Goal: Task Accomplishment & Management: Use online tool/utility

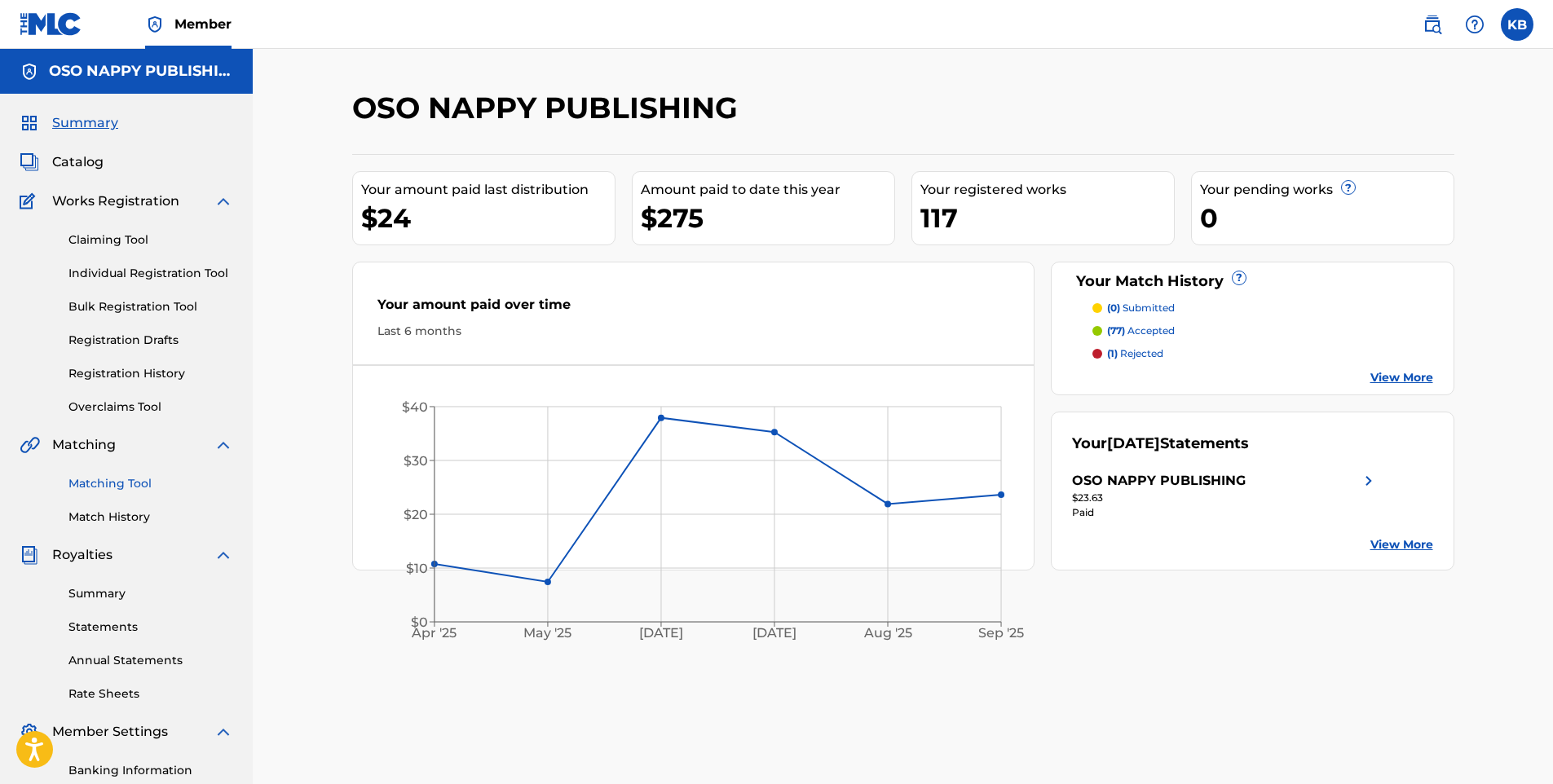
click at [117, 480] on link "Matching Tool" at bounding box center [150, 484] width 165 height 17
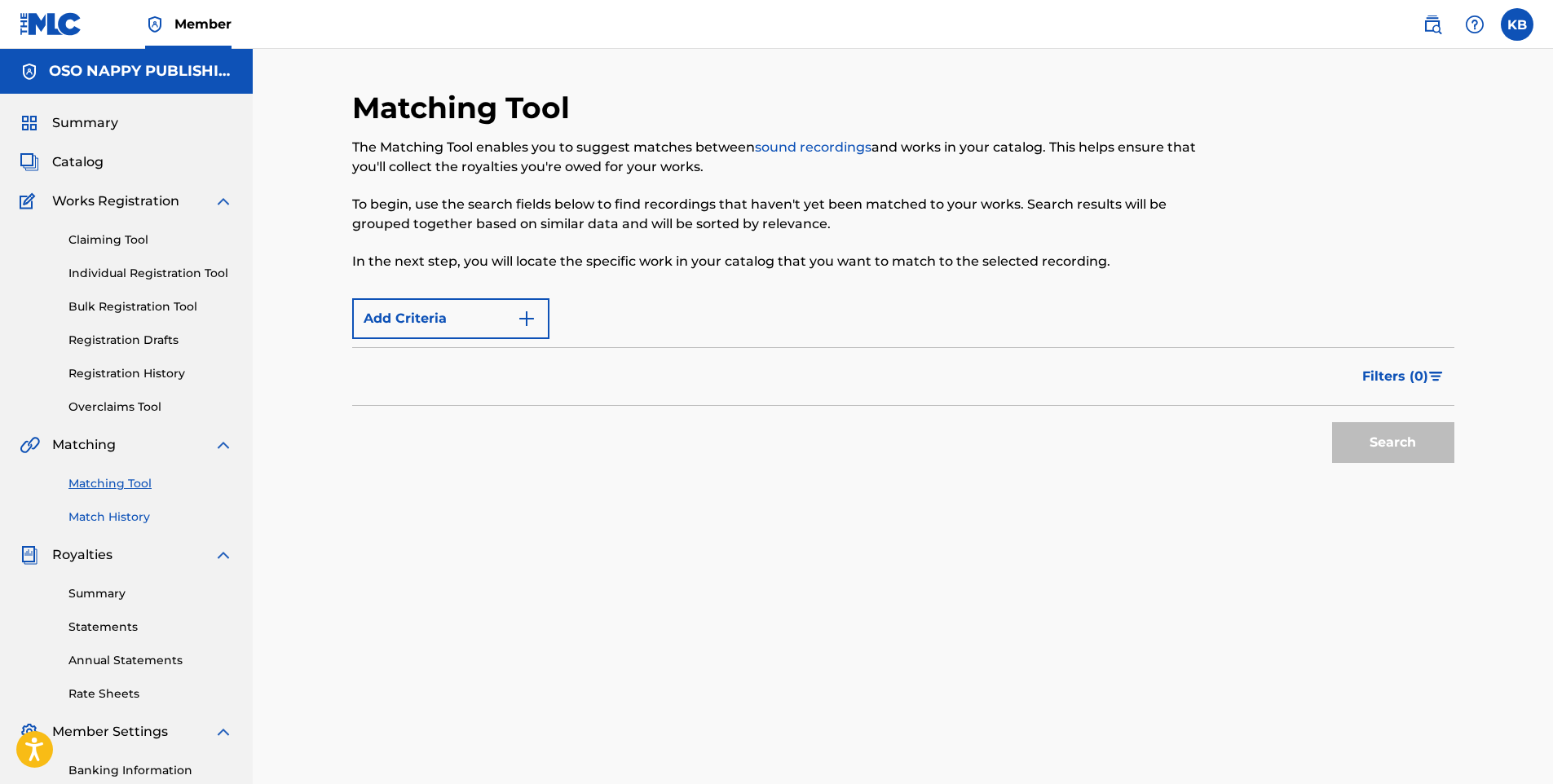
click at [97, 517] on link "Match History" at bounding box center [150, 517] width 165 height 17
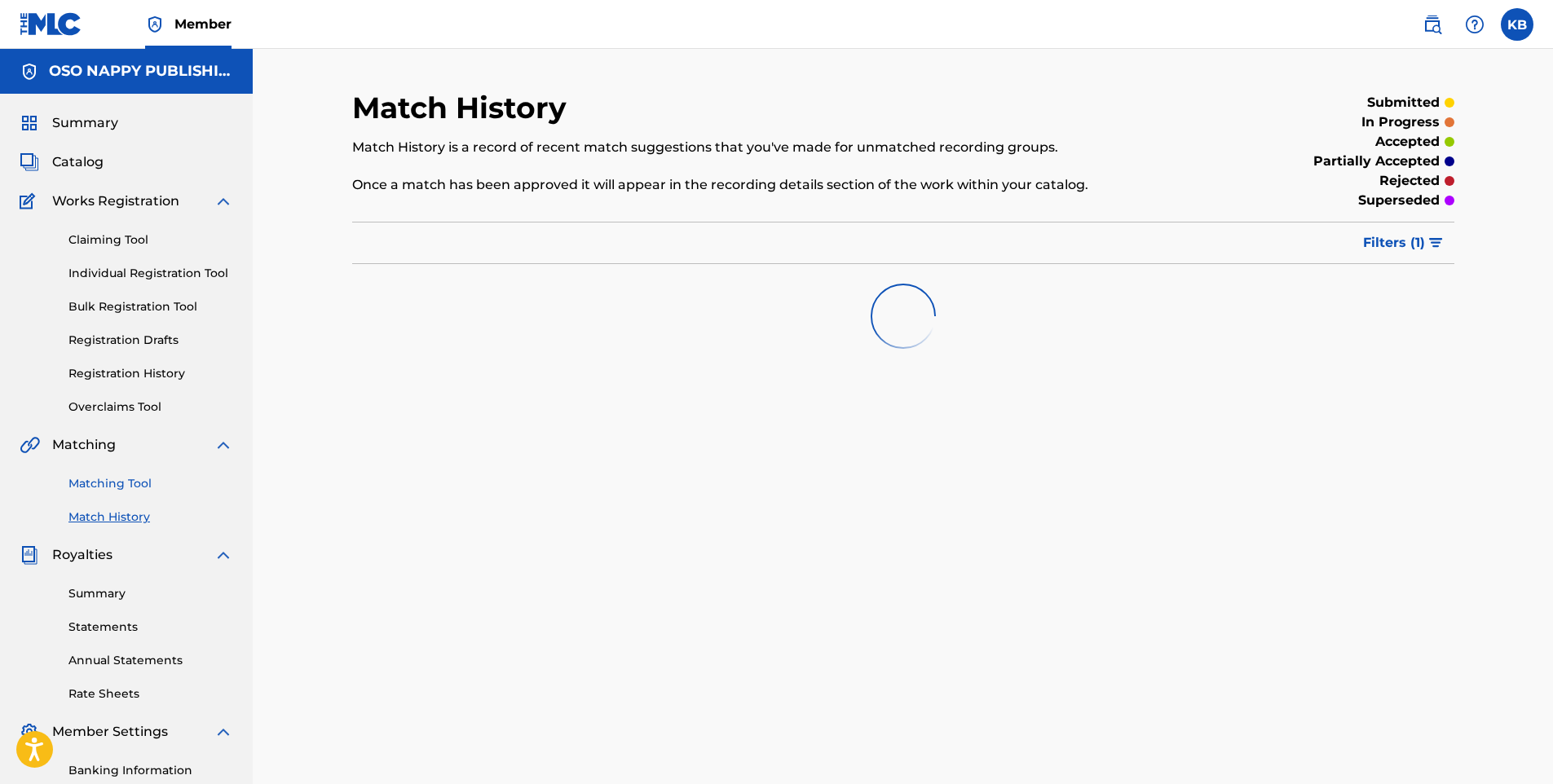
click at [140, 480] on link "Matching Tool" at bounding box center [150, 484] width 165 height 17
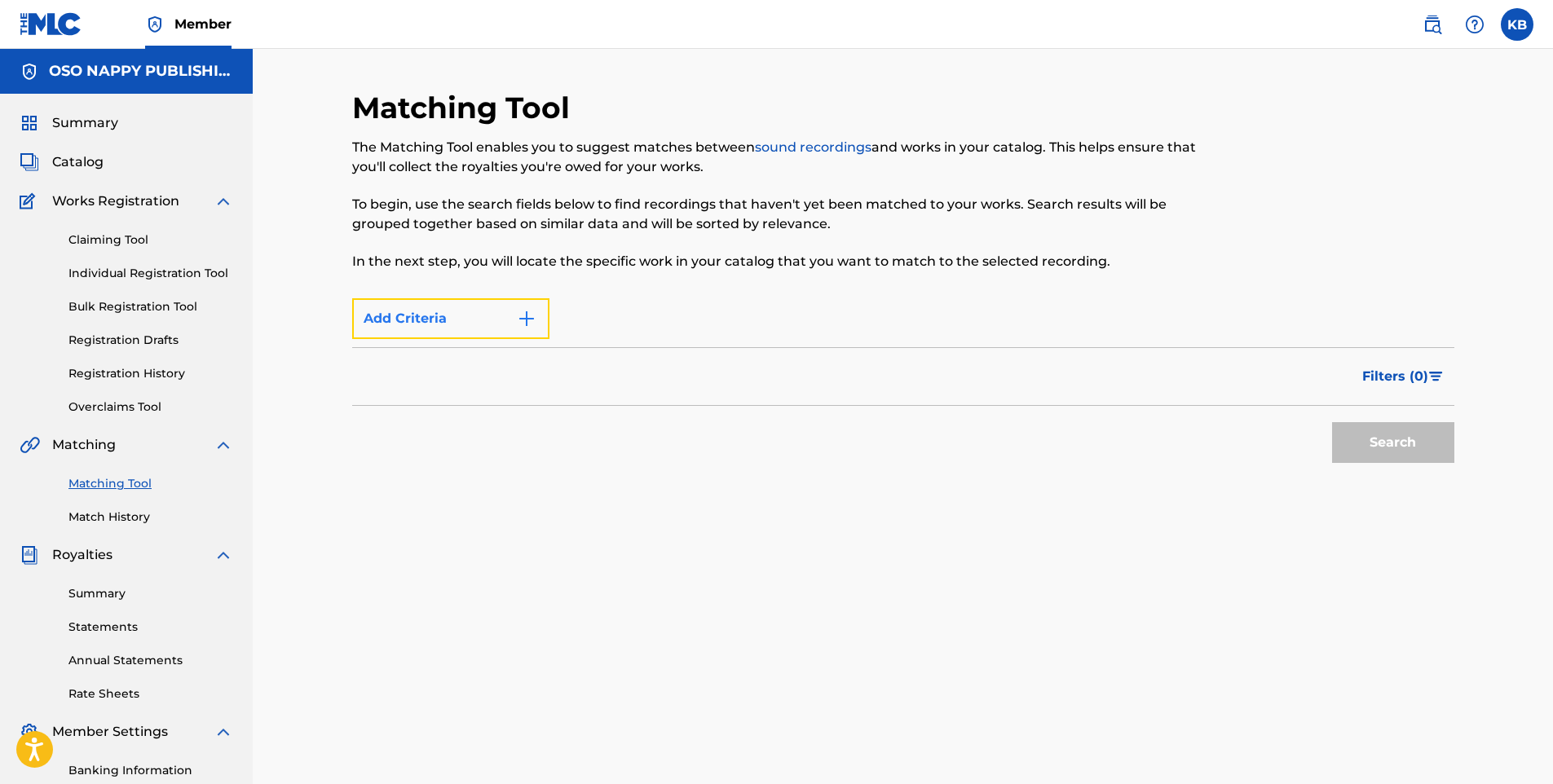
click at [525, 317] on img "Search Form" at bounding box center [526, 318] width 20 height 20
click at [528, 312] on img "Search Form" at bounding box center [526, 318] width 20 height 20
click at [85, 488] on link "Matching Tool" at bounding box center [150, 484] width 165 height 17
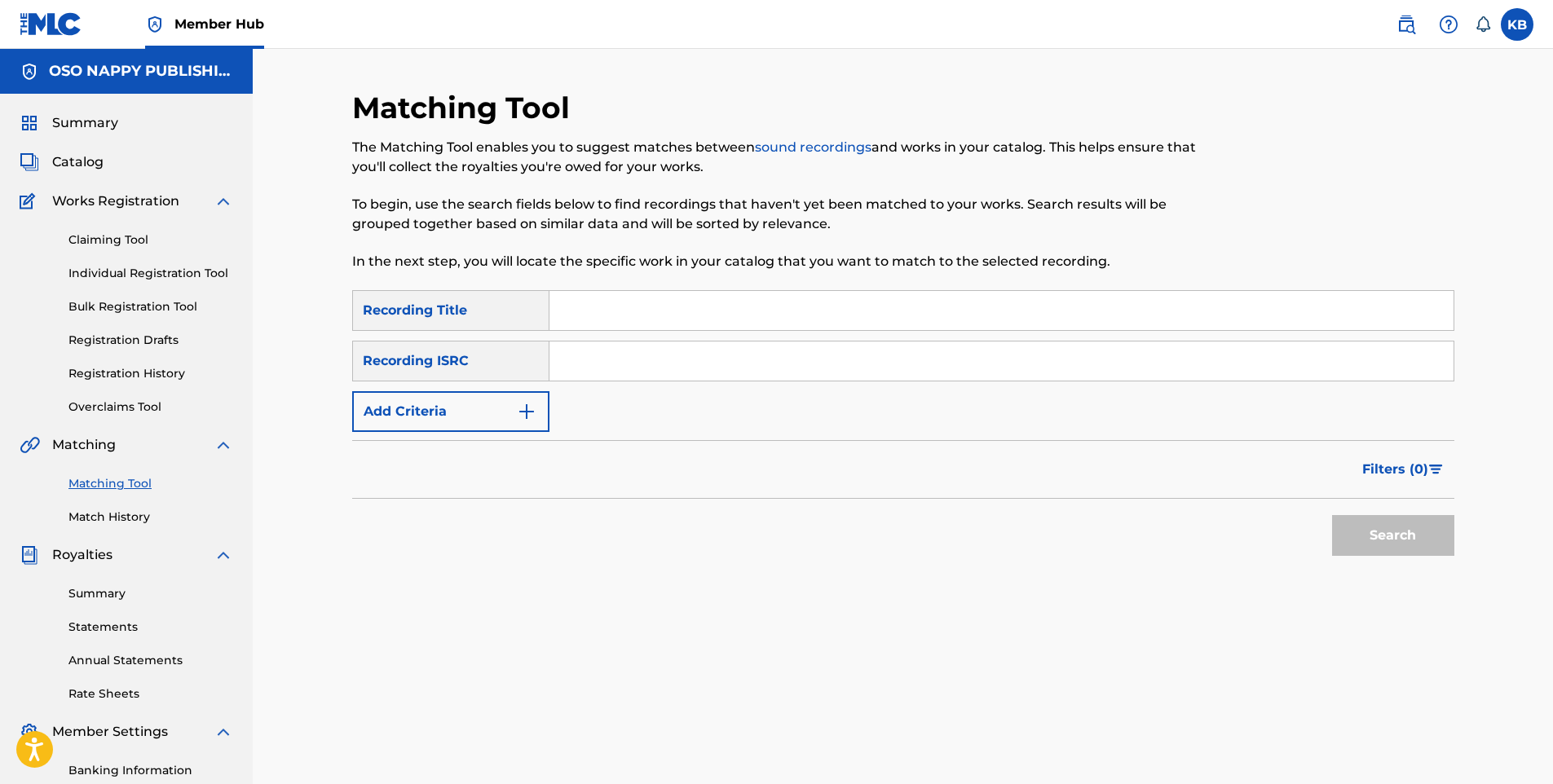
click at [618, 322] on input "Search Form" at bounding box center [1002, 310] width 904 height 39
click at [483, 366] on div "Recording ISRC" at bounding box center [450, 361] width 198 height 41
click at [511, 421] on button "Add Criteria" at bounding box center [450, 411] width 198 height 41
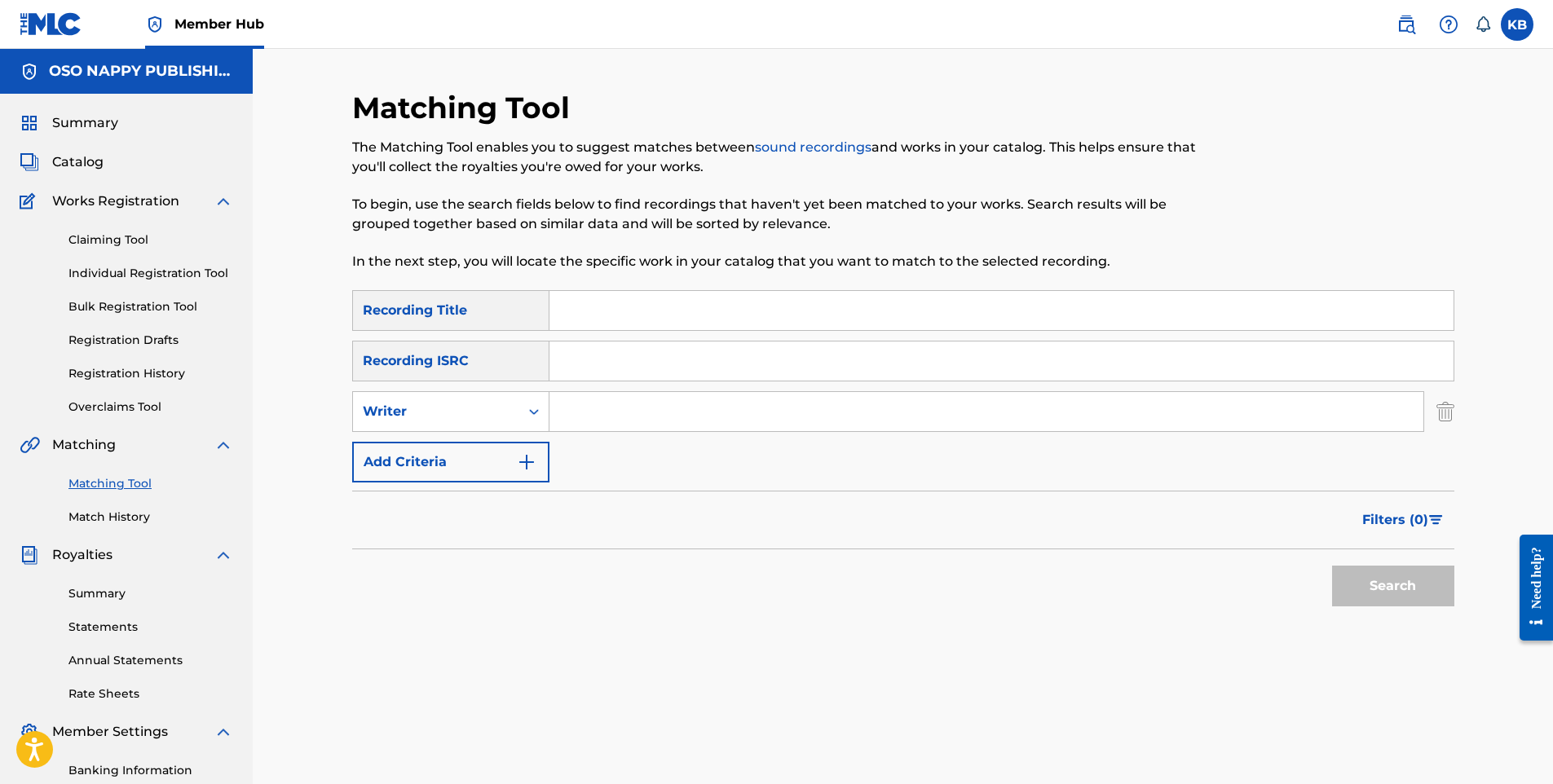
click at [569, 403] on input "Search Form" at bounding box center [986, 411] width 874 height 39
type input "keyone [PERSON_NAME]"
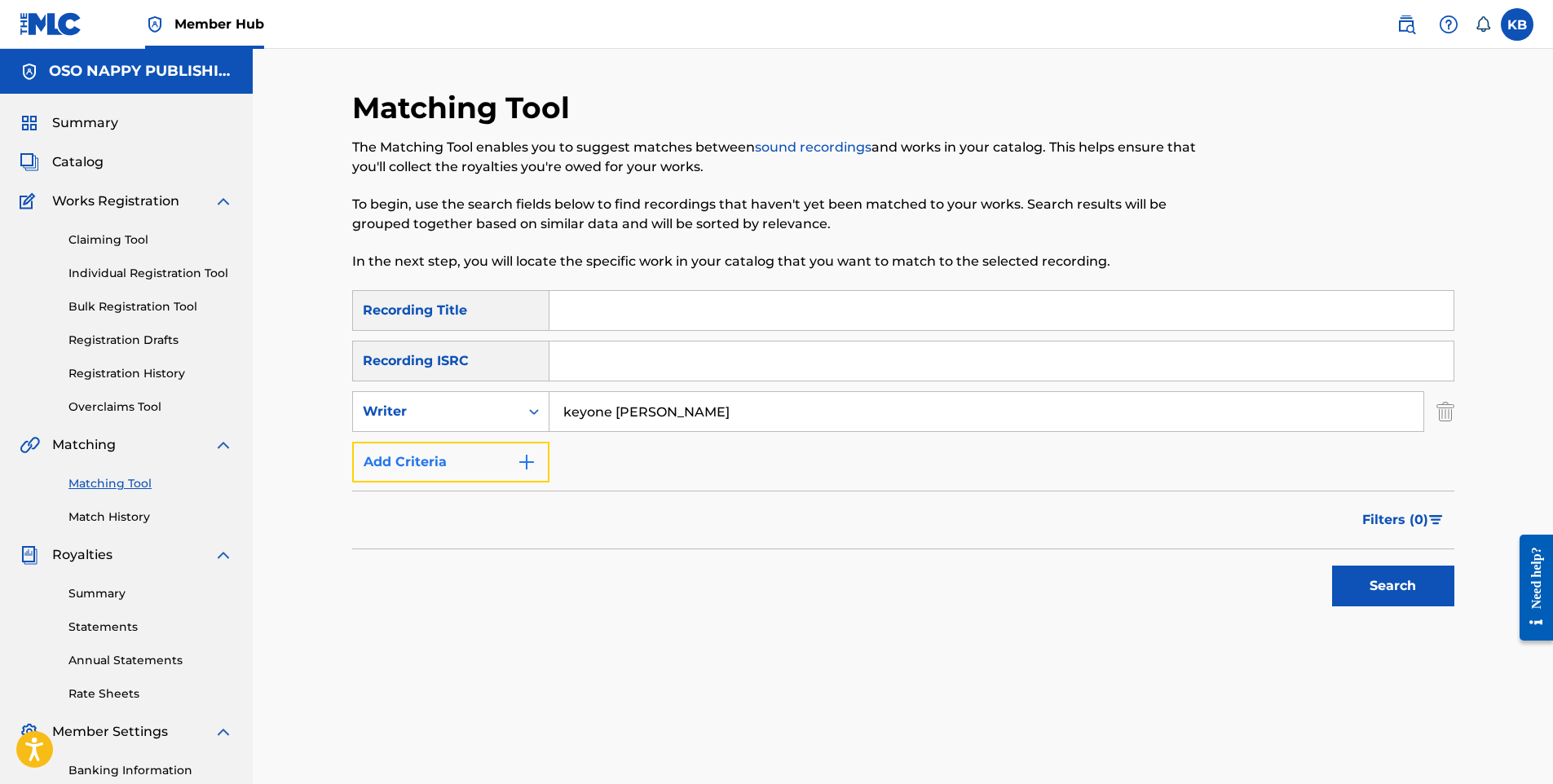
click at [495, 461] on button "Add Criteria" at bounding box center [450, 461] width 198 height 41
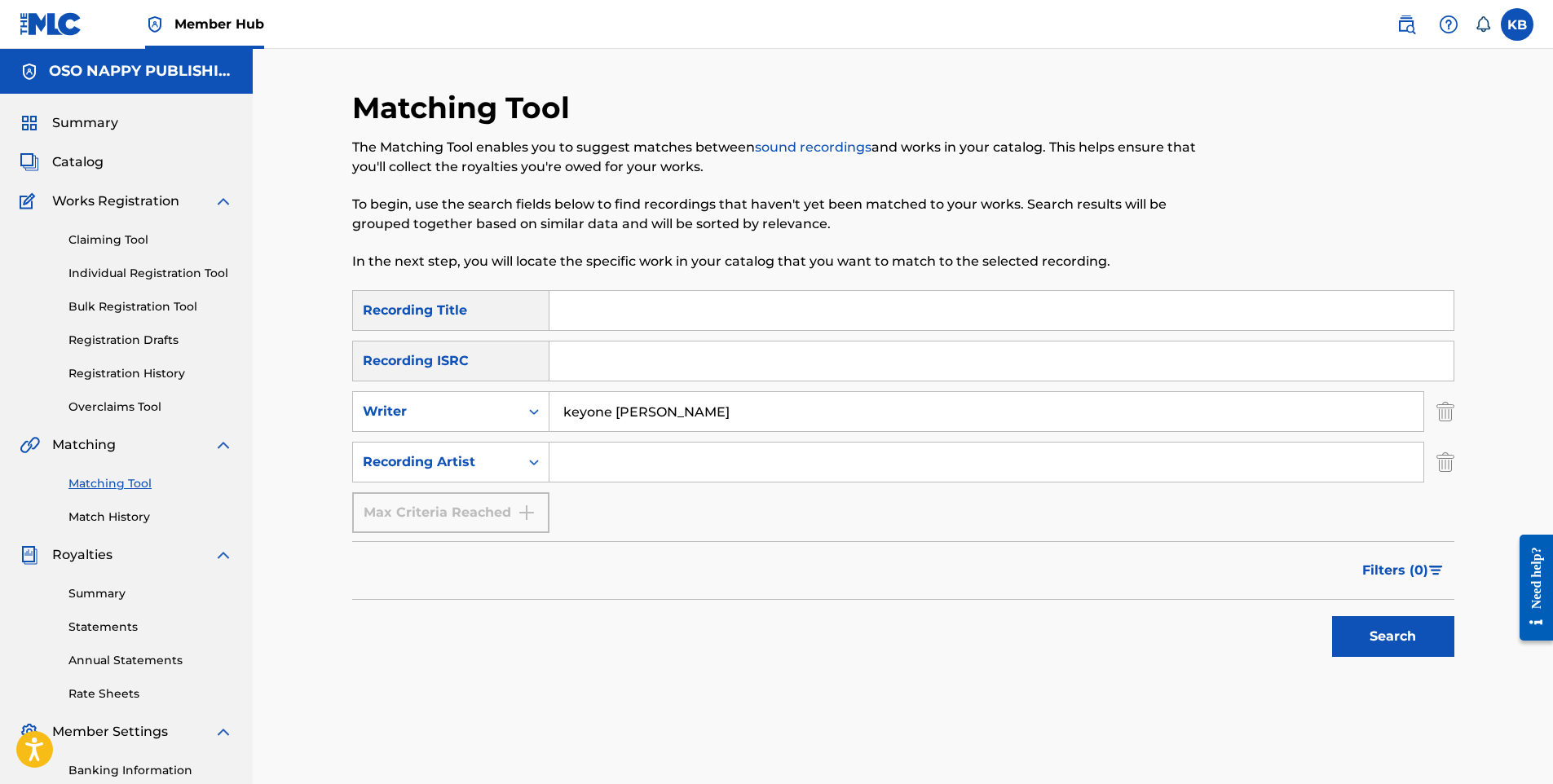
click at [642, 471] on input "Search Form" at bounding box center [986, 461] width 874 height 39
type input "og nappy long locs"
click at [1399, 630] on button "Search" at bounding box center [1393, 636] width 123 height 41
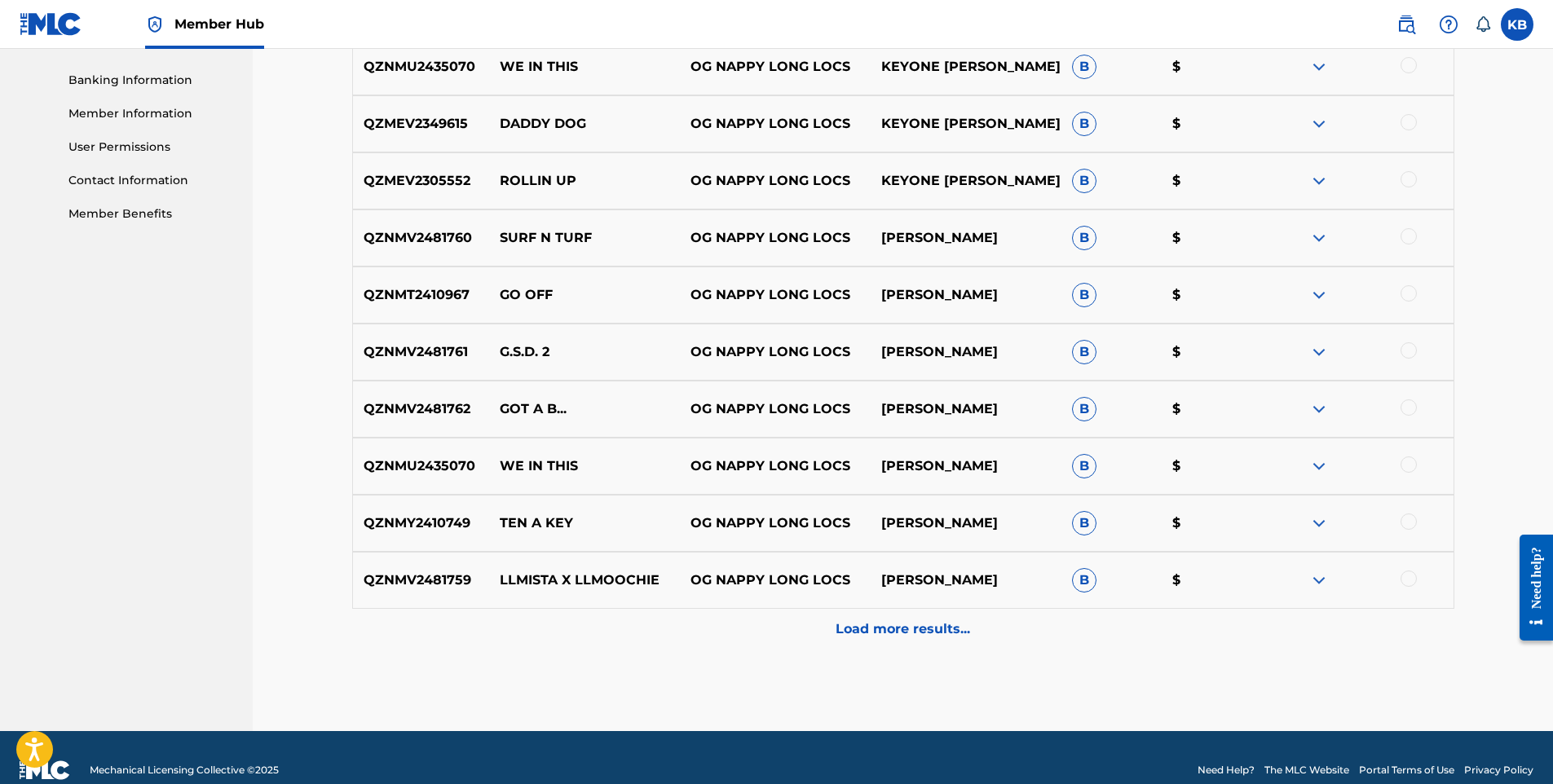
scroll to position [716, 0]
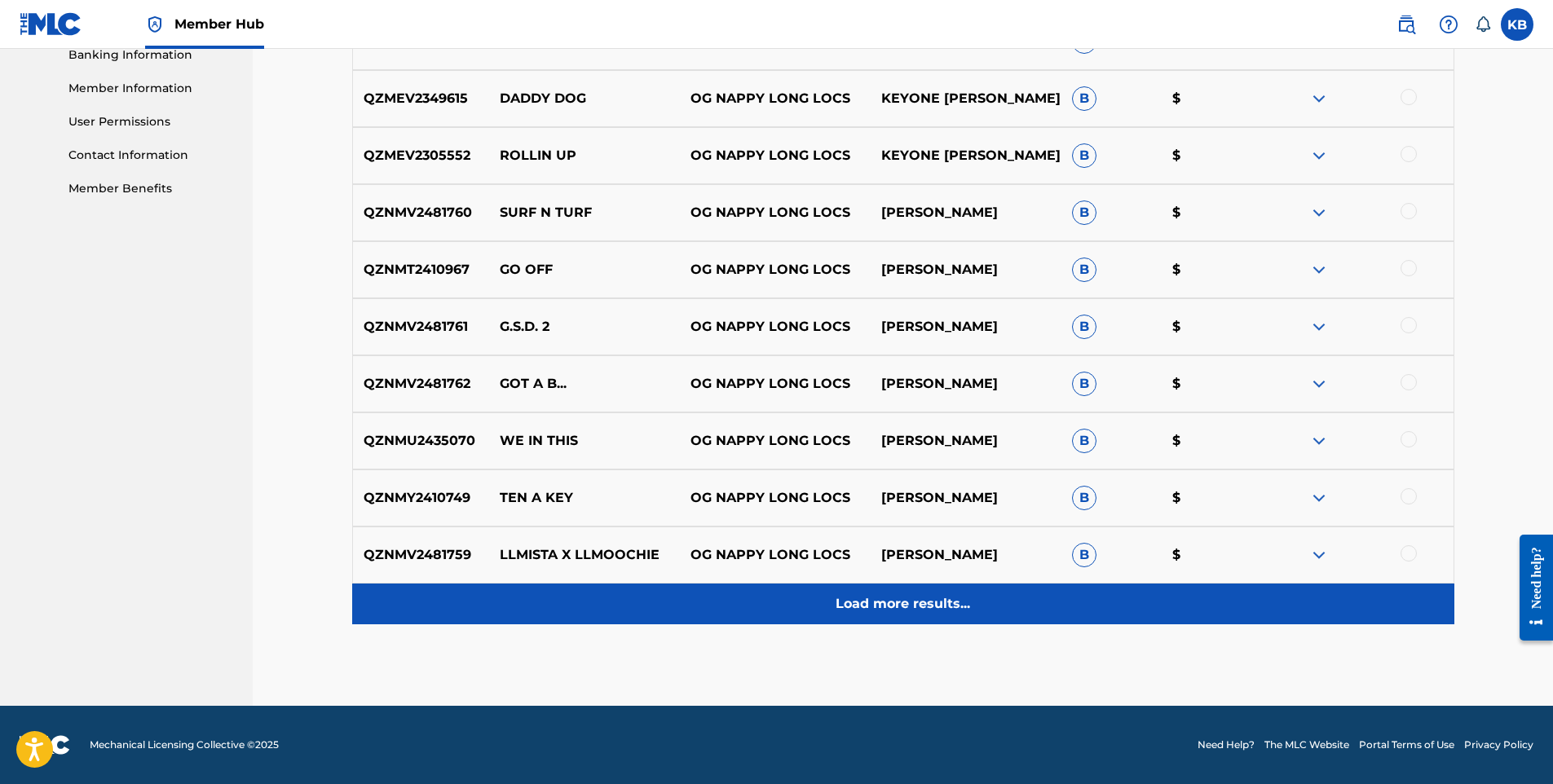
click at [921, 598] on p "Load more results..." at bounding box center [902, 604] width 135 height 20
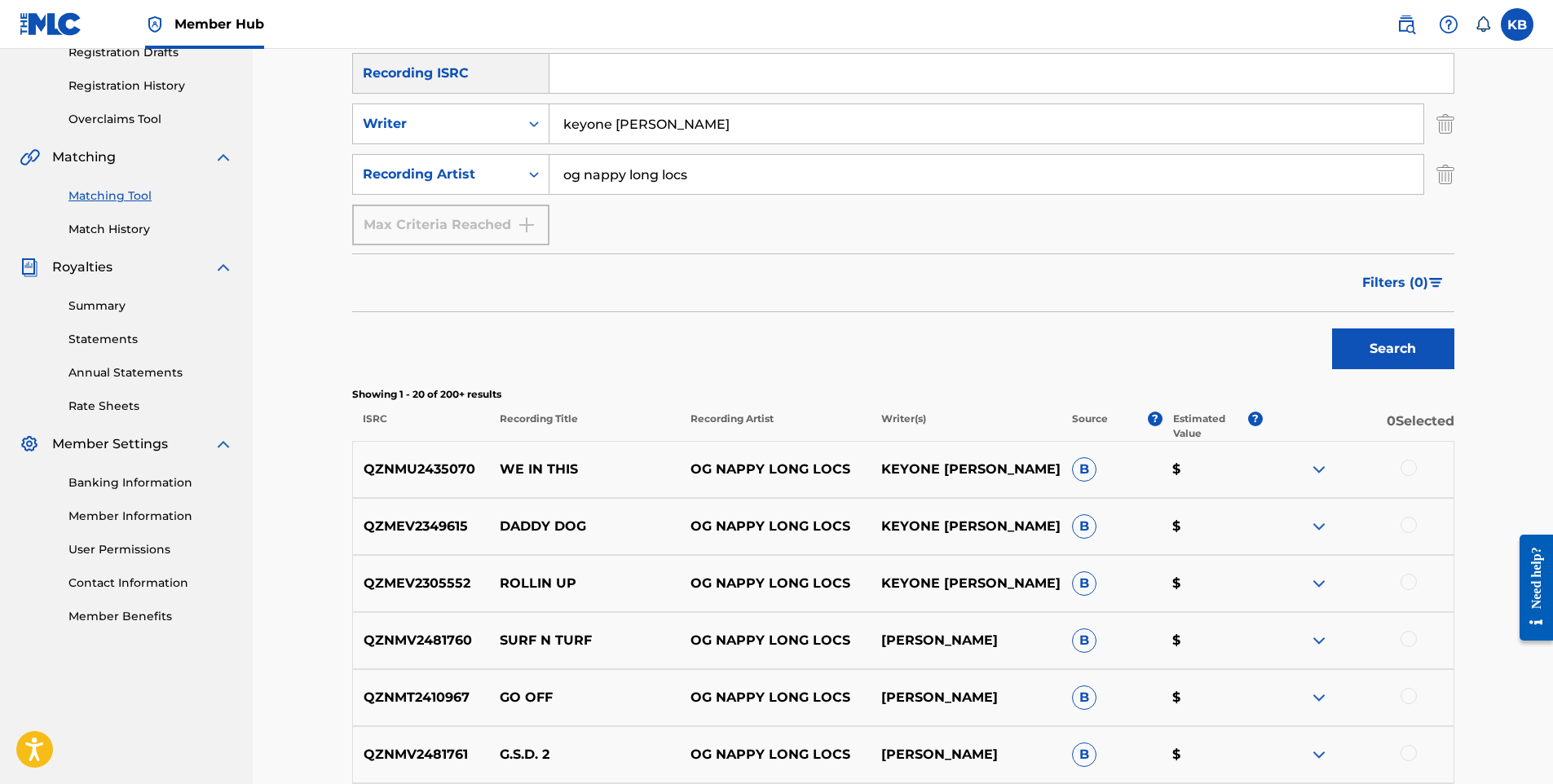
scroll to position [390, 0]
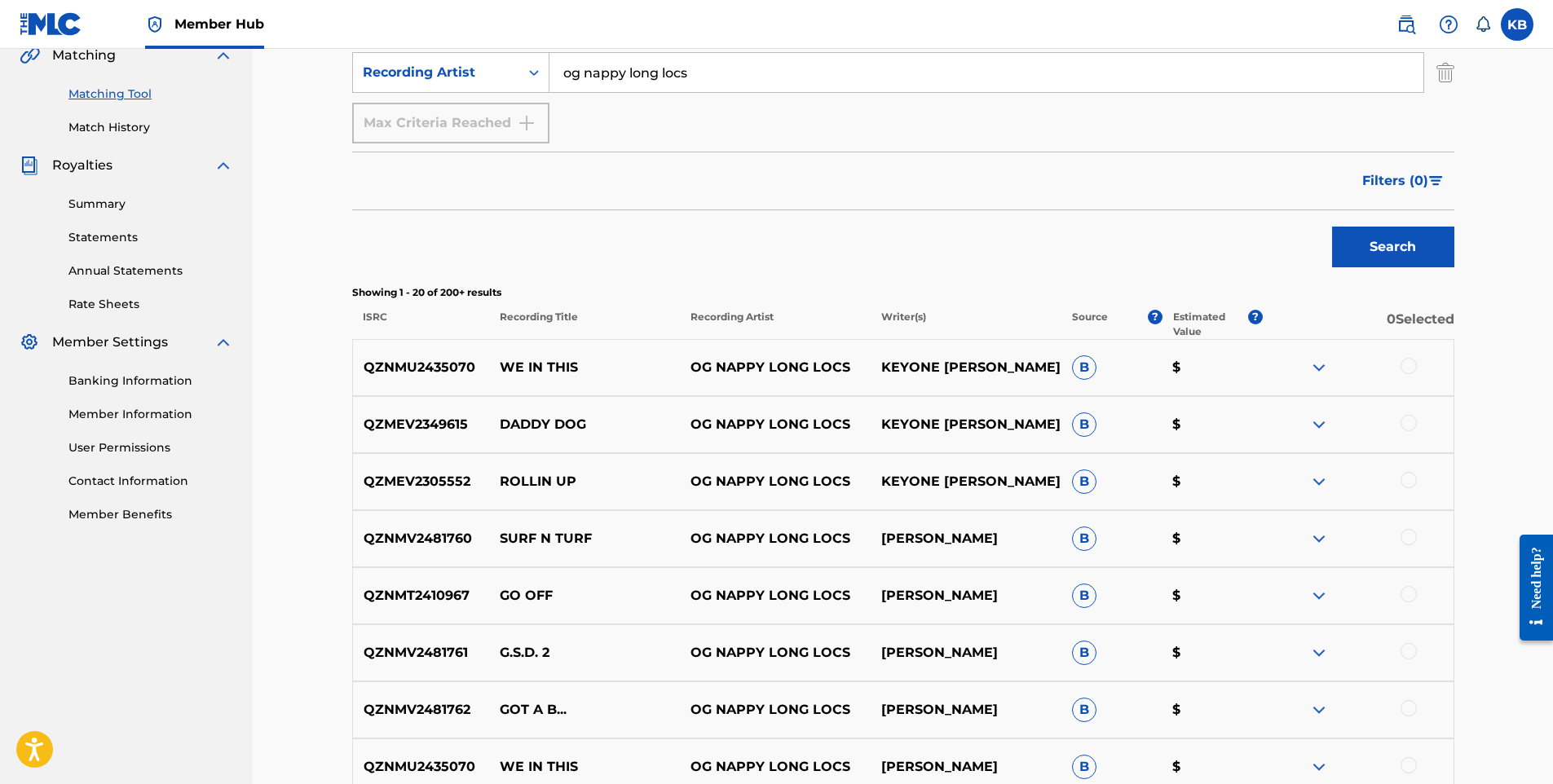
click at [1409, 361] on div at bounding box center [1408, 366] width 16 height 16
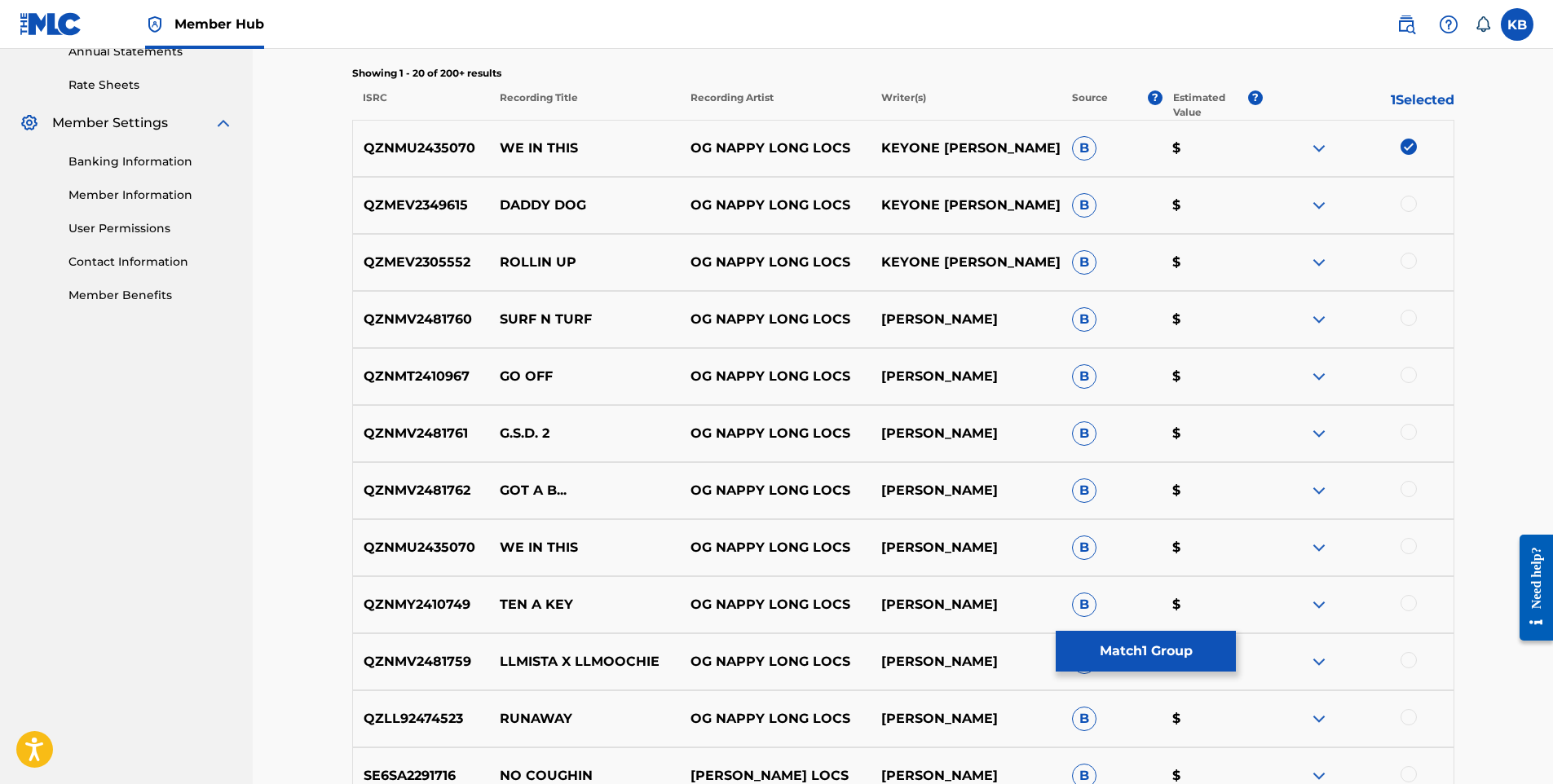
scroll to position [634, 0]
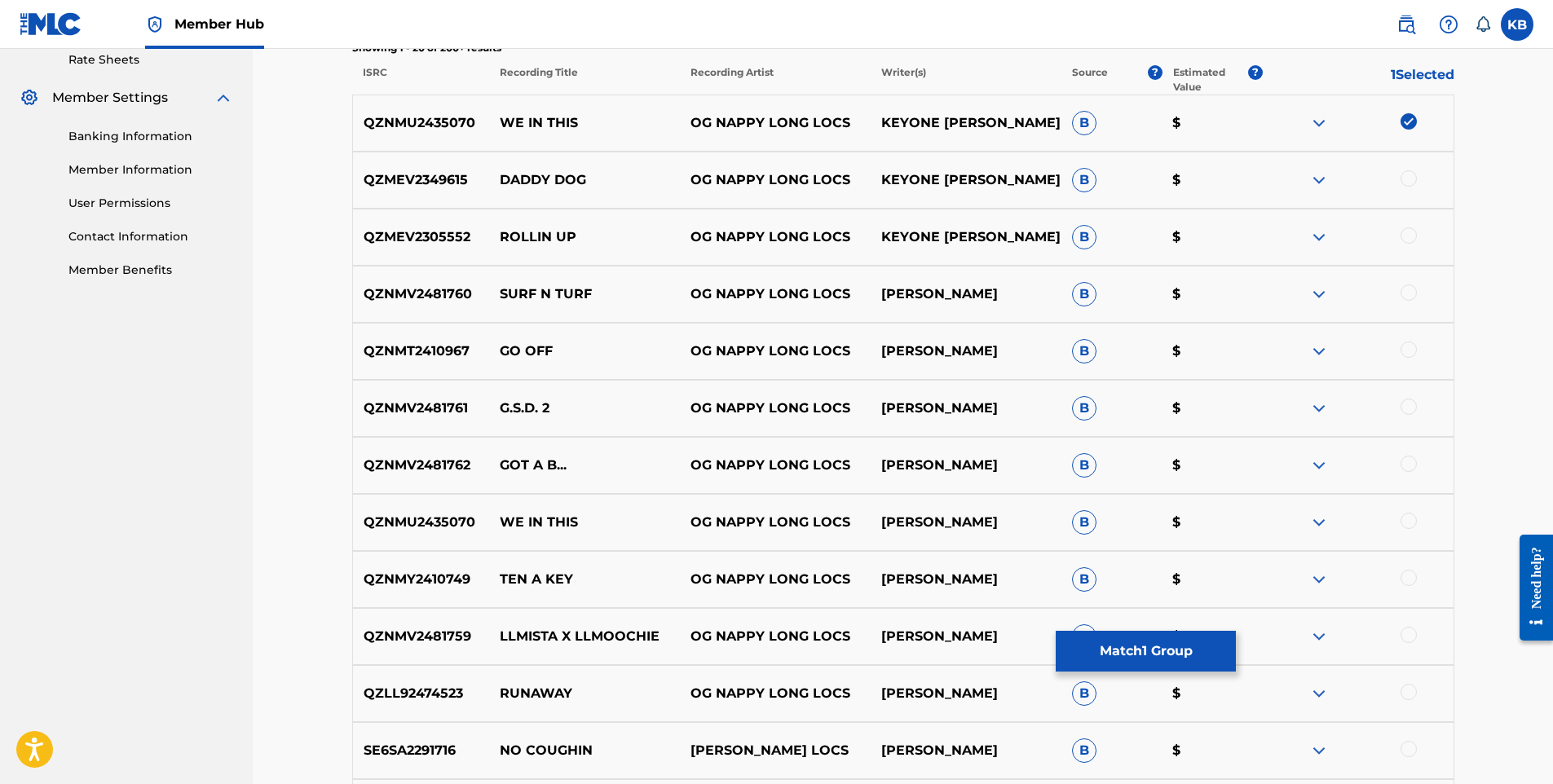
click at [1398, 516] on div at bounding box center [1357, 522] width 191 height 20
click at [1411, 520] on div at bounding box center [1408, 520] width 16 height 16
click at [1124, 648] on button "Match 2 Groups" at bounding box center [1146, 650] width 180 height 41
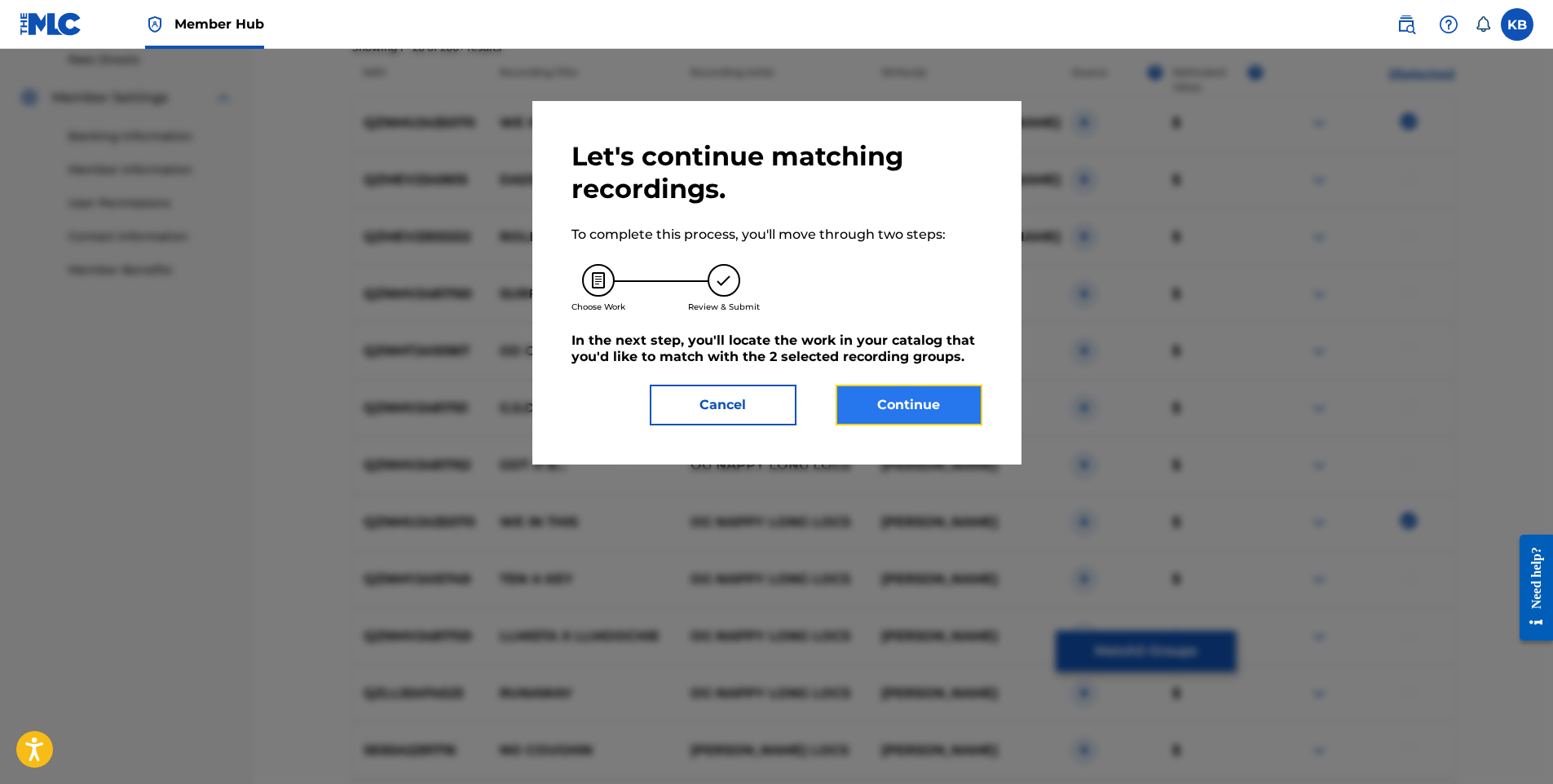
click at [921, 411] on button "Continue" at bounding box center [909, 405] width 147 height 41
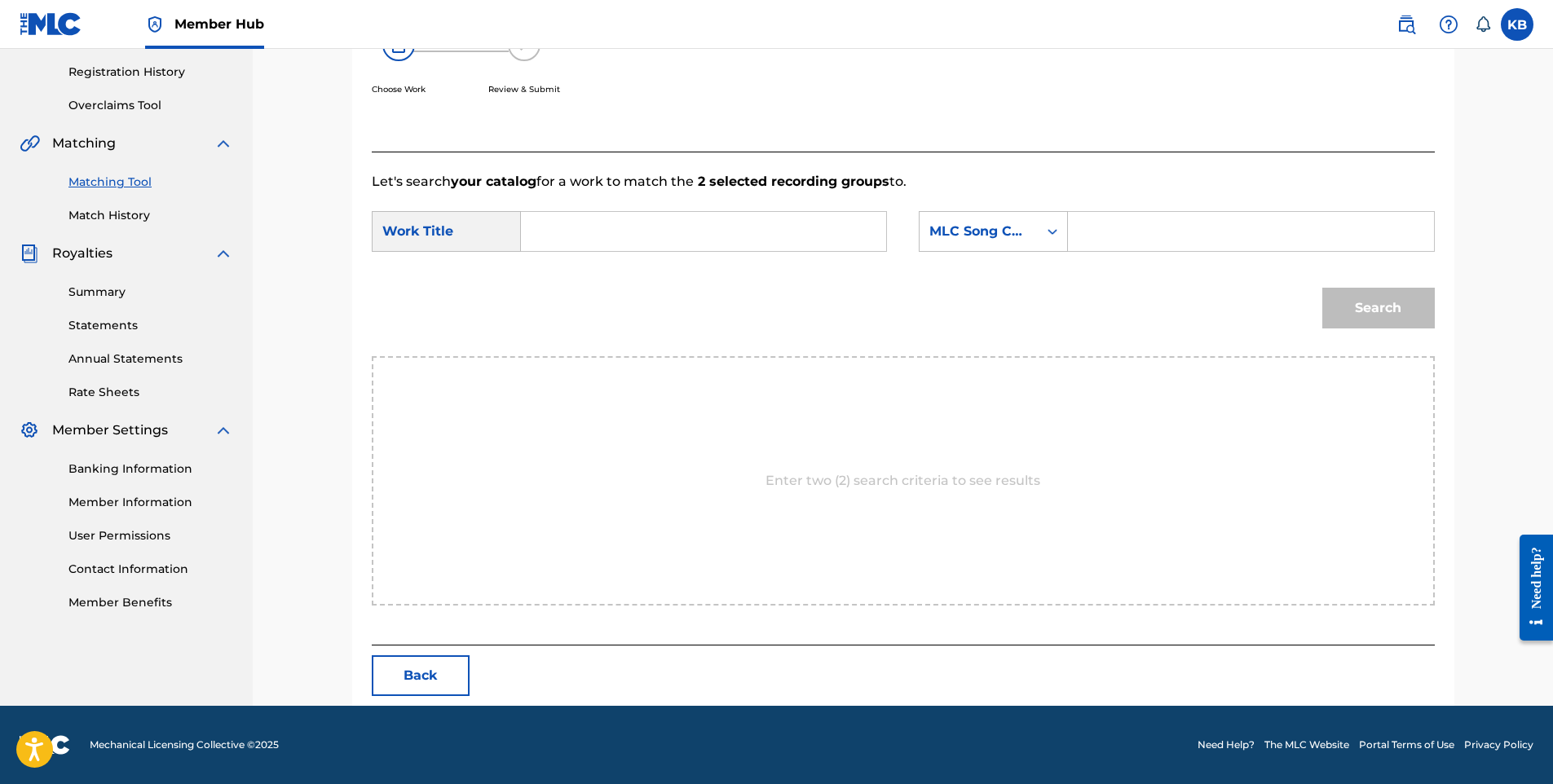
scroll to position [302, 0]
click at [623, 220] on input "Search Form" at bounding box center [703, 231] width 337 height 39
type input "we in this"
click at [1036, 249] on div "MLC Song Code" at bounding box center [993, 231] width 149 height 41
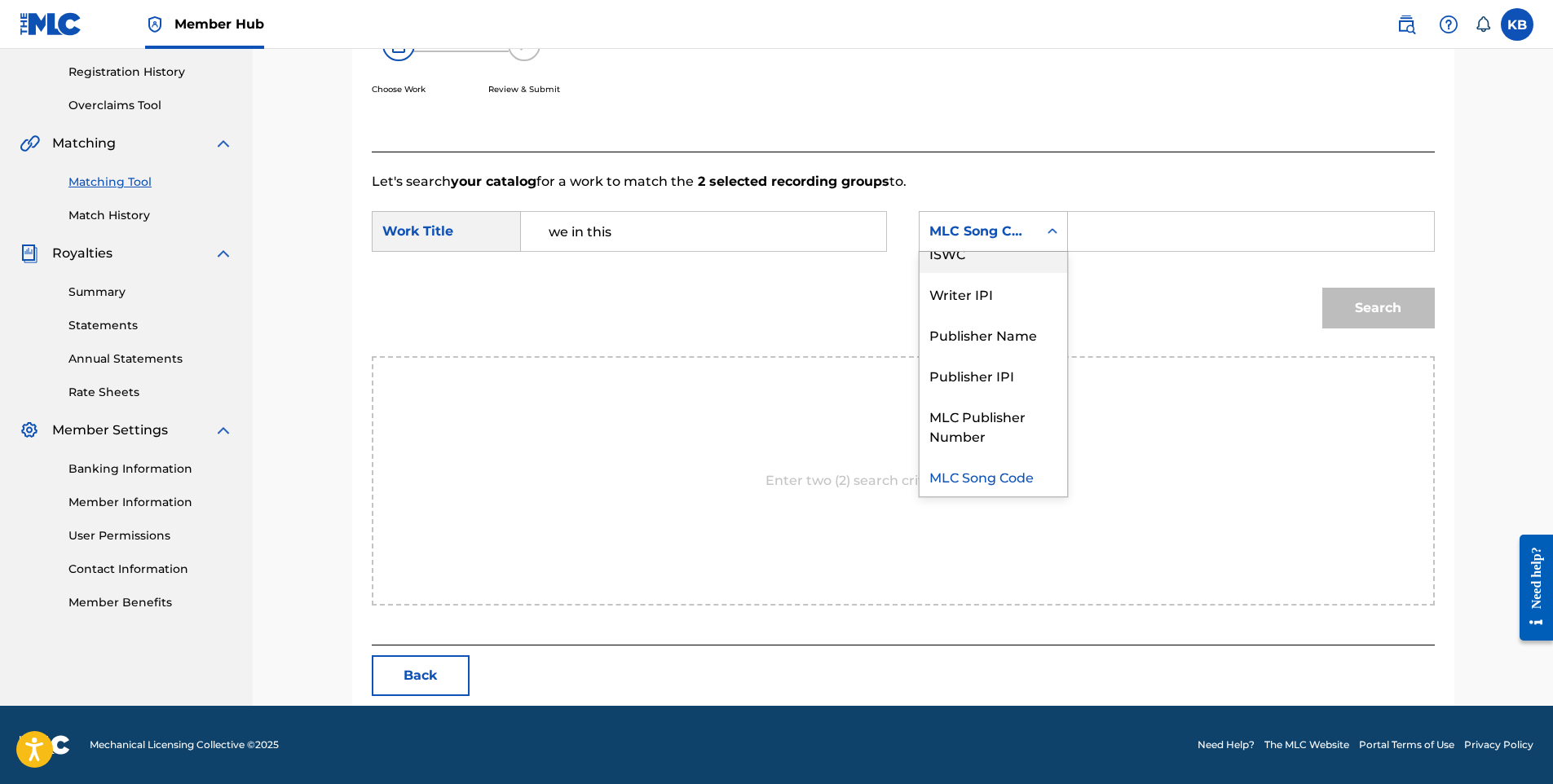
scroll to position [0, 0]
click at [1011, 273] on div "Writer Name" at bounding box center [993, 272] width 148 height 41
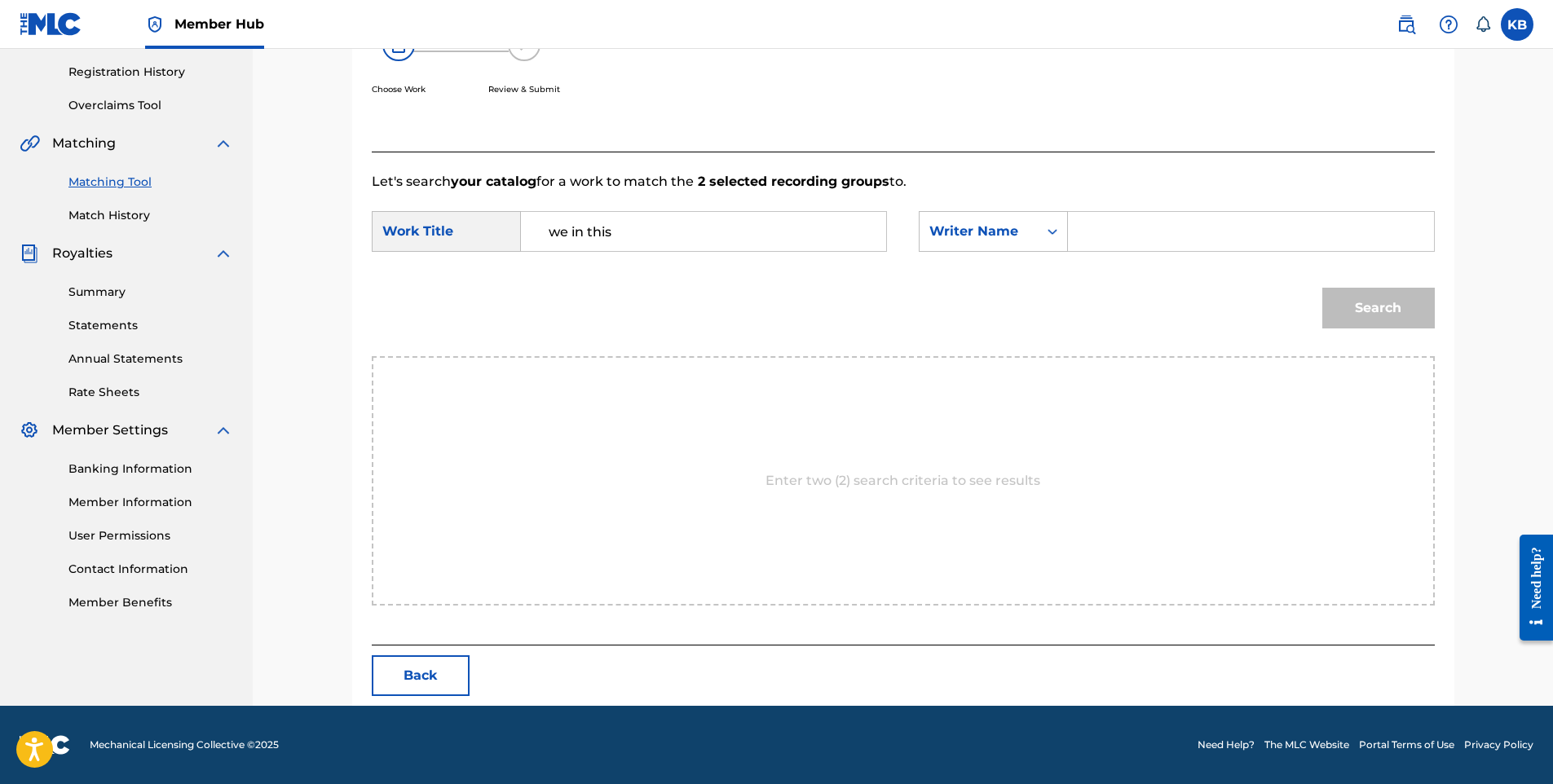
click at [1140, 228] on input "Search Form" at bounding box center [1250, 231] width 337 height 39
type input "keyone jhamell robinson"
click at [1362, 309] on button "Search" at bounding box center [1378, 308] width 112 height 41
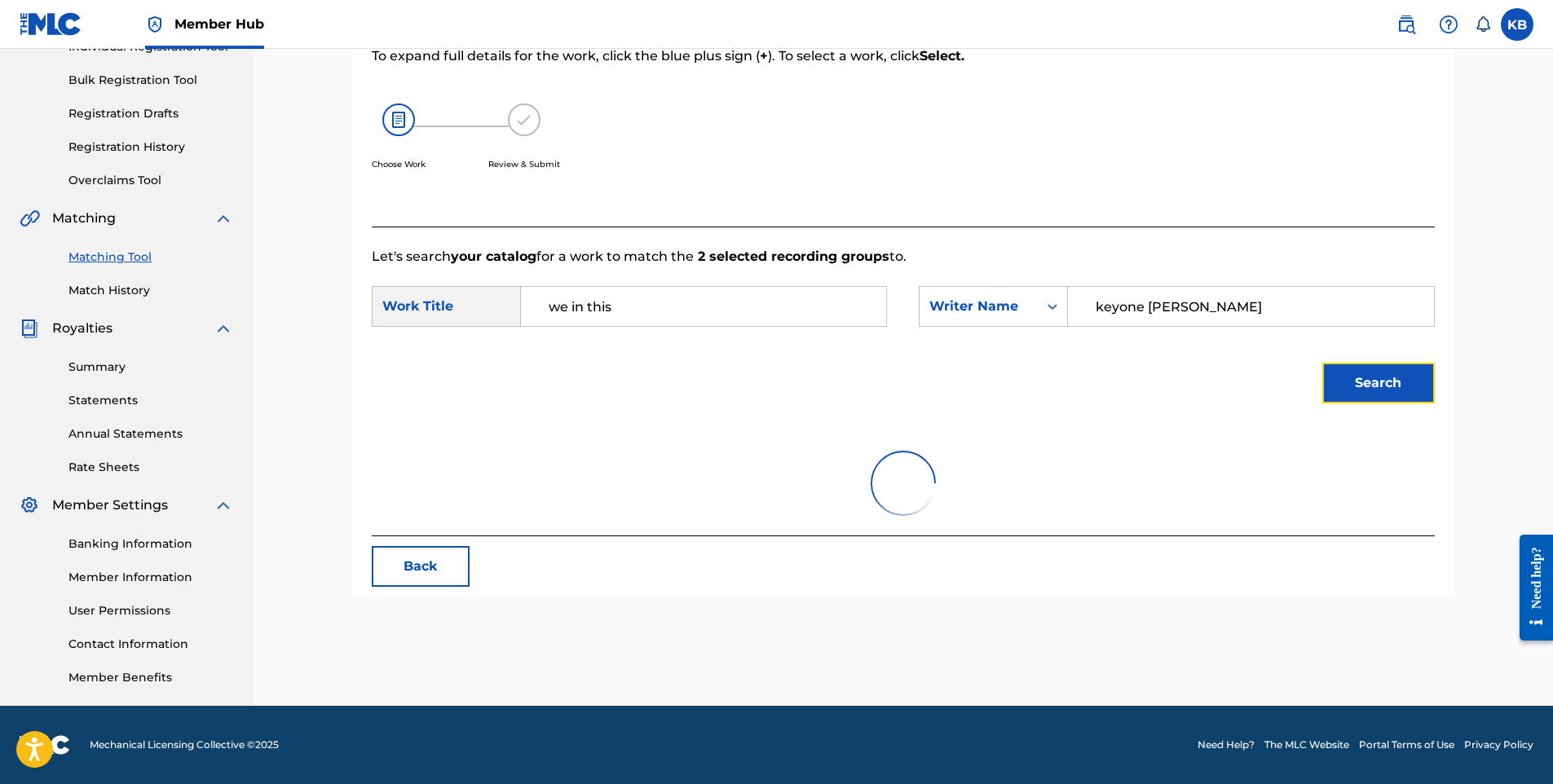
scroll to position [302, 0]
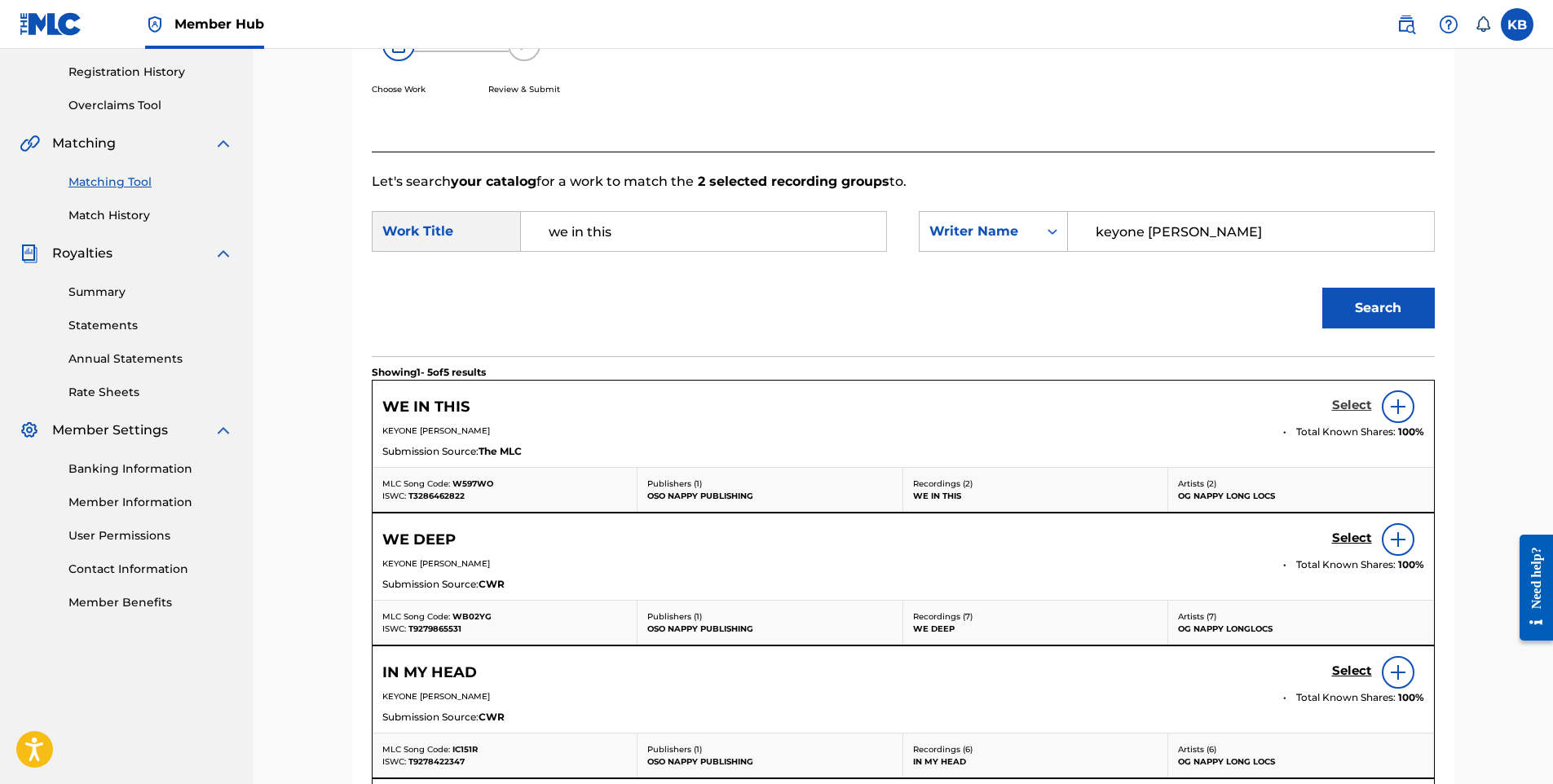
click at [1360, 407] on h5 "Select" at bounding box center [1352, 405] width 40 height 16
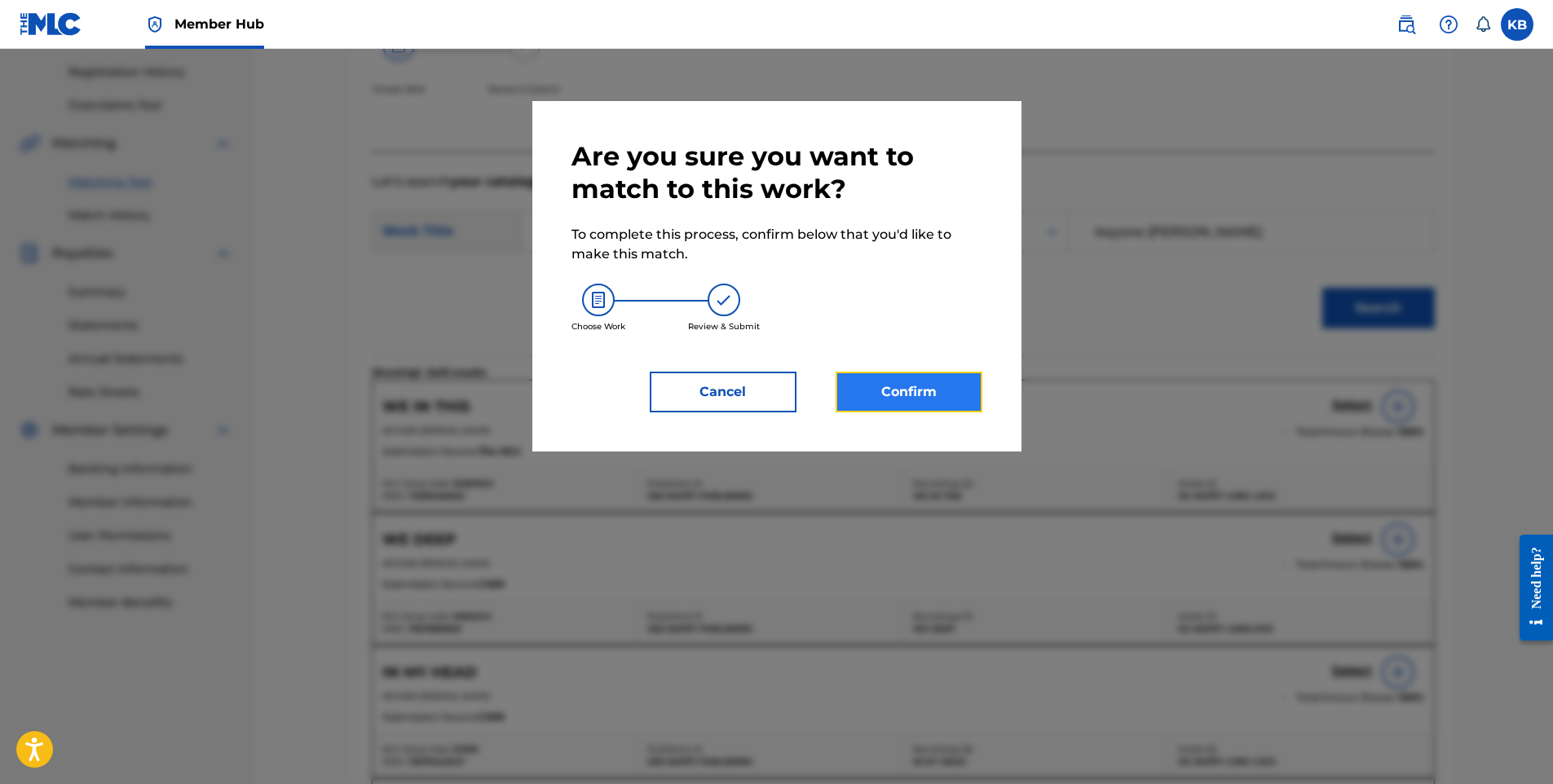
click at [938, 398] on button "Confirm" at bounding box center [909, 392] width 147 height 41
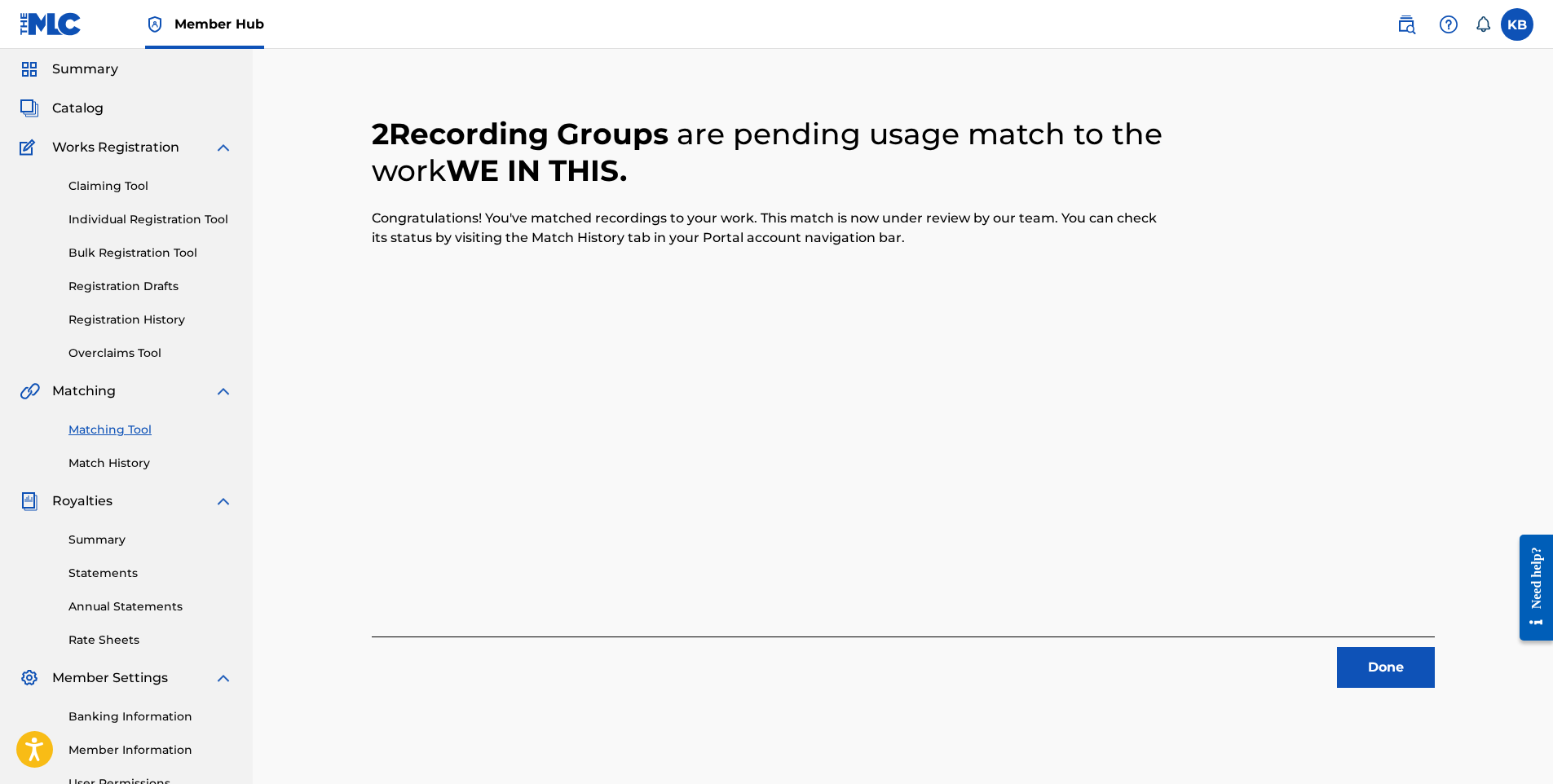
scroll to position [81, 0]
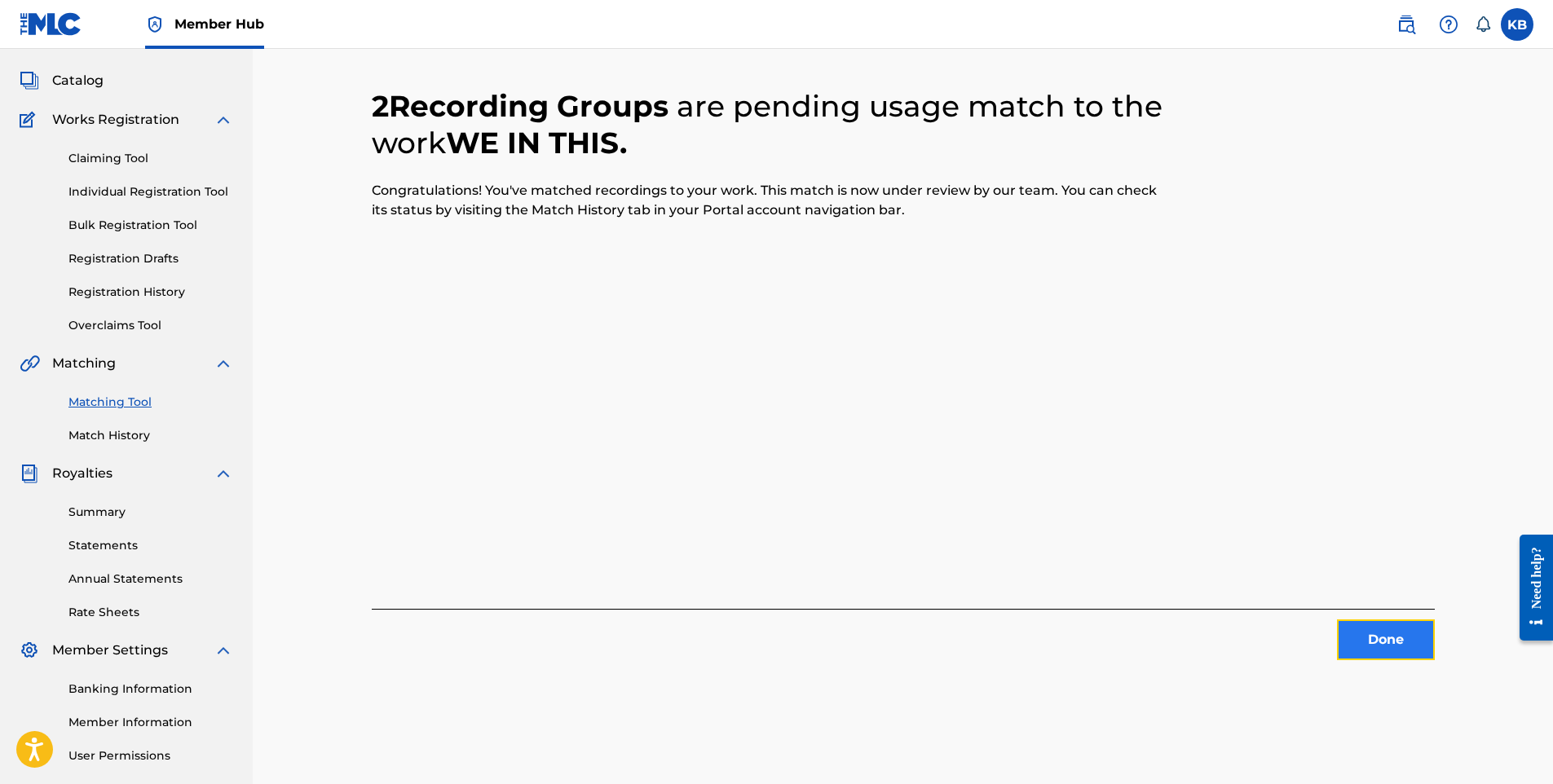
click at [1408, 625] on button "Done" at bounding box center [1385, 639] width 97 height 41
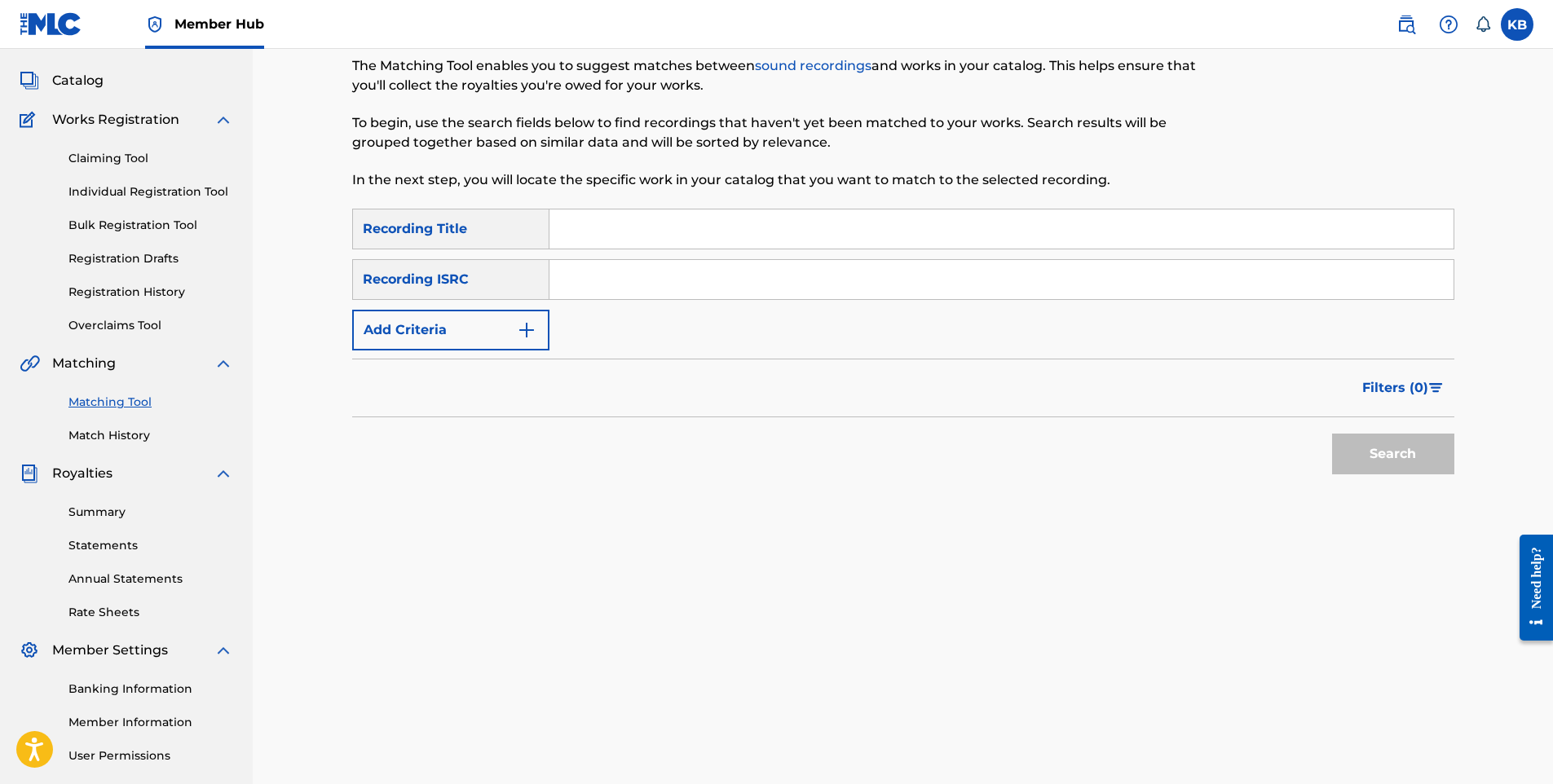
click at [77, 422] on div "Matching Tool Match History" at bounding box center [127, 409] width 214 height 71
click at [79, 428] on link "Match History" at bounding box center [150, 436] width 165 height 17
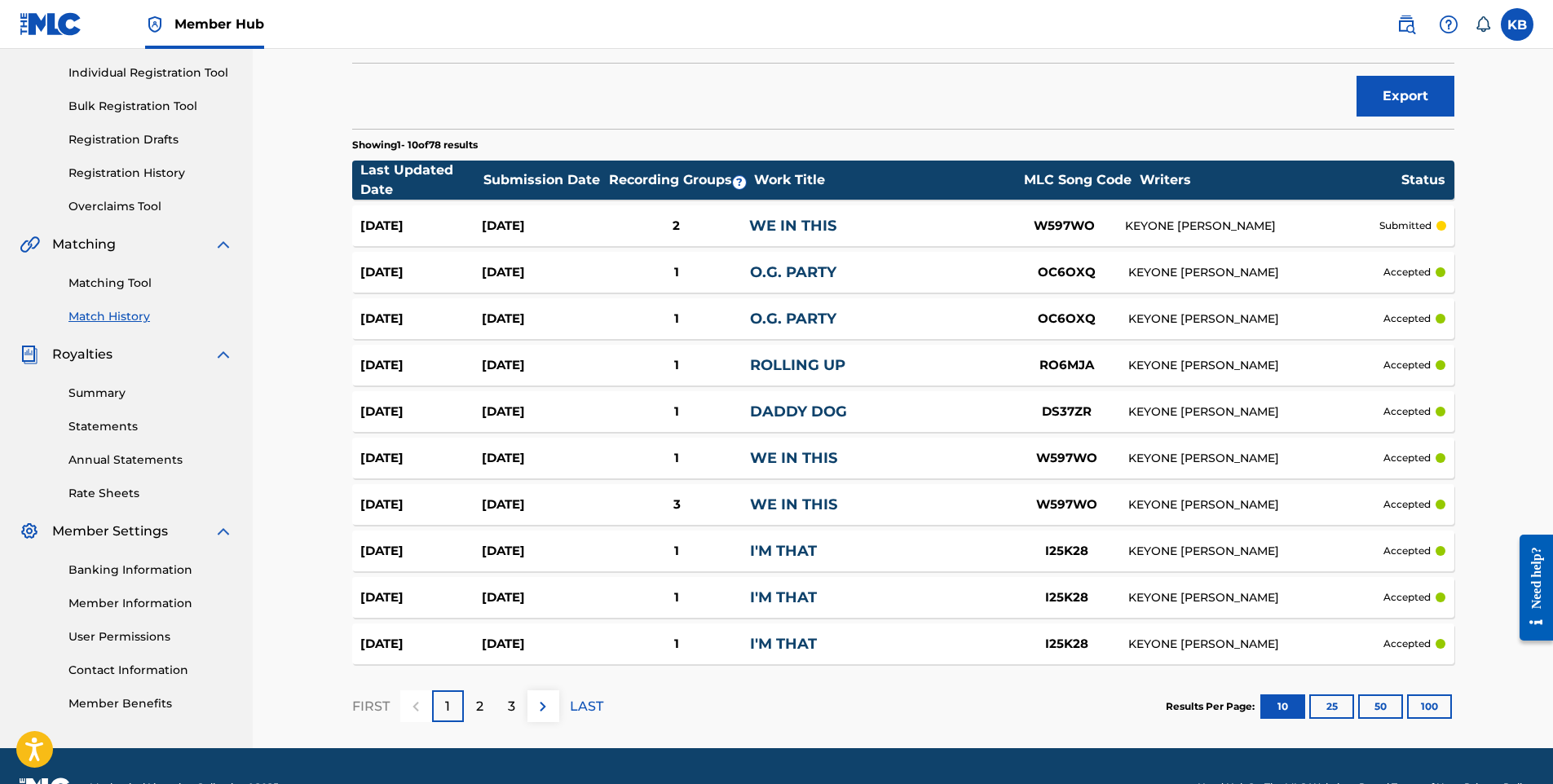
scroll to position [161, 0]
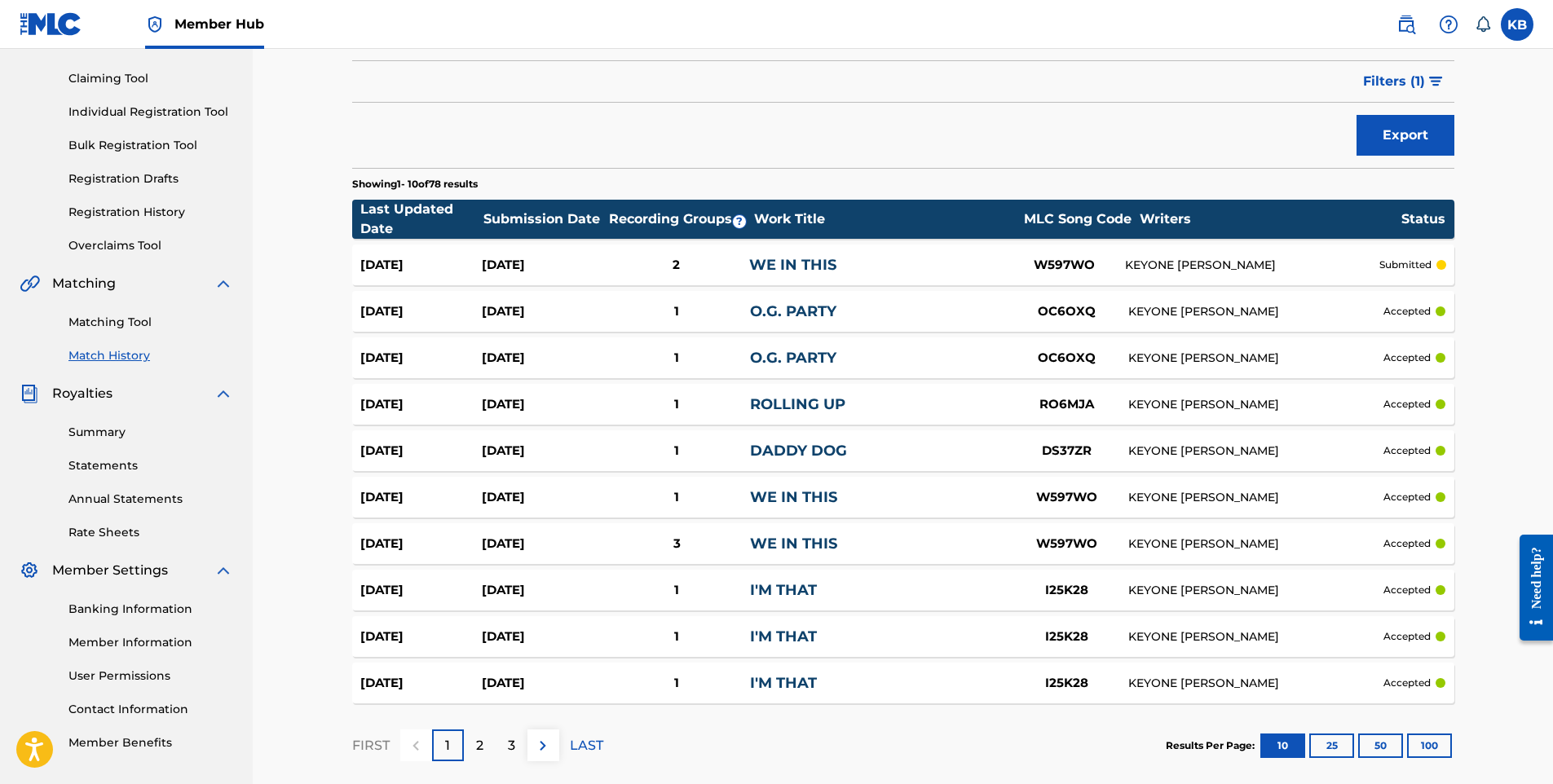
click at [116, 329] on link "Matching Tool" at bounding box center [150, 323] width 165 height 17
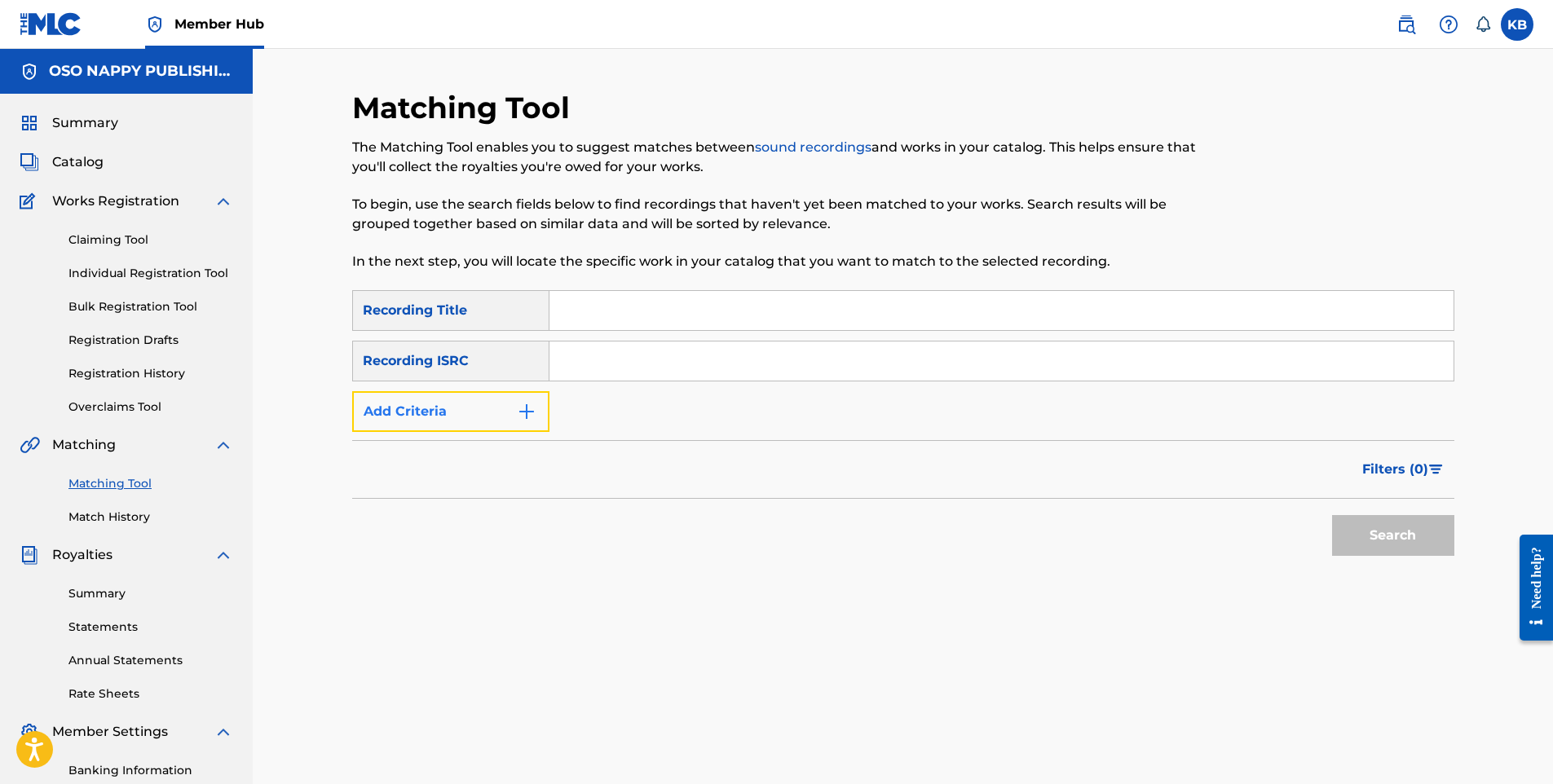
click at [520, 411] on img "Search Form" at bounding box center [526, 411] width 20 height 20
